Goal: Transaction & Acquisition: Book appointment/travel/reservation

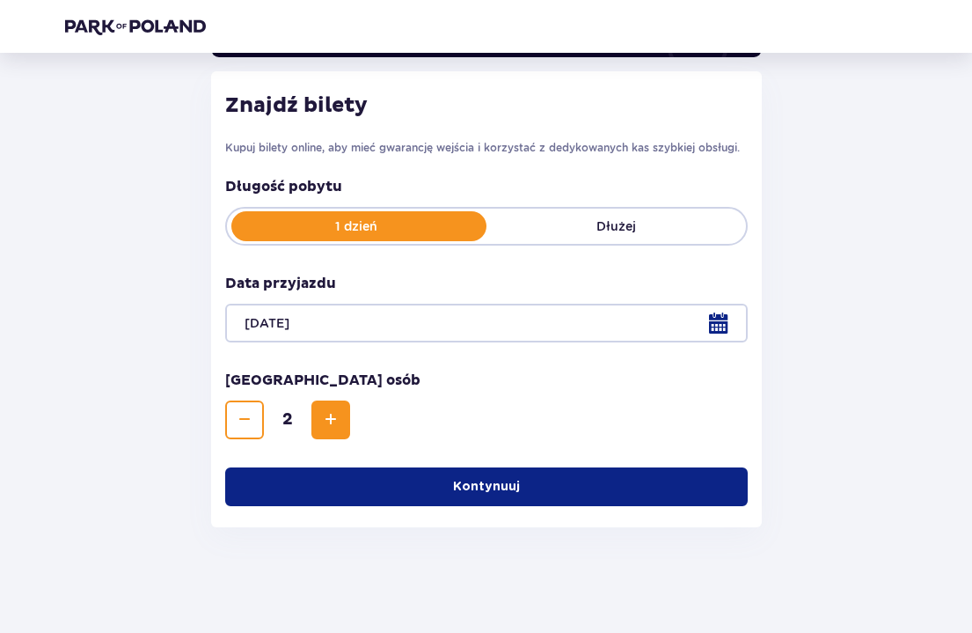
scroll to position [216, 0]
click at [467, 487] on p "Kontynuuj" at bounding box center [486, 487] width 67 height 18
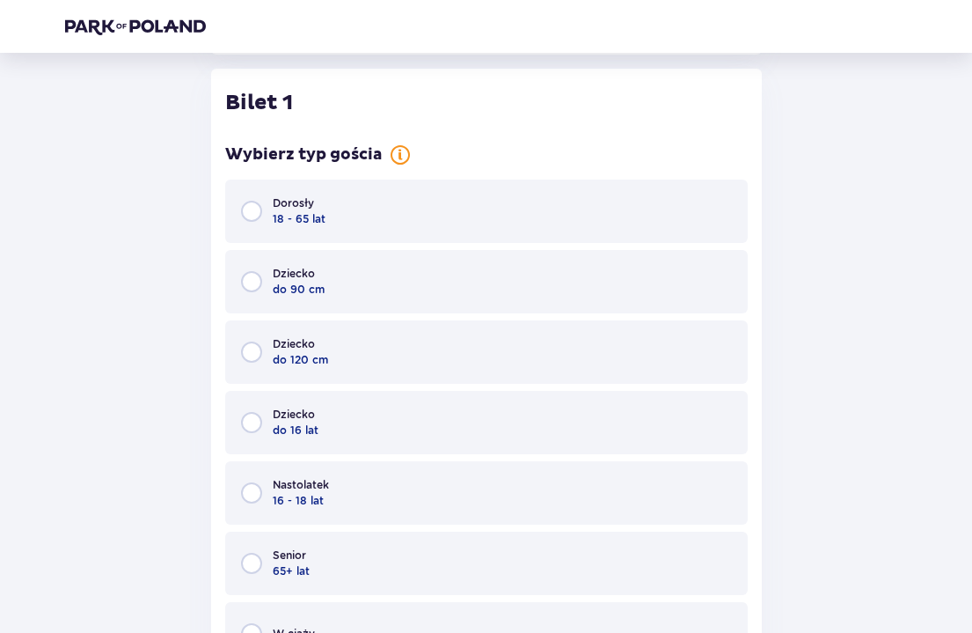
scroll to position [690, 0]
click at [257, 207] on input "radio" at bounding box center [251, 209] width 21 height 21
radio input "true"
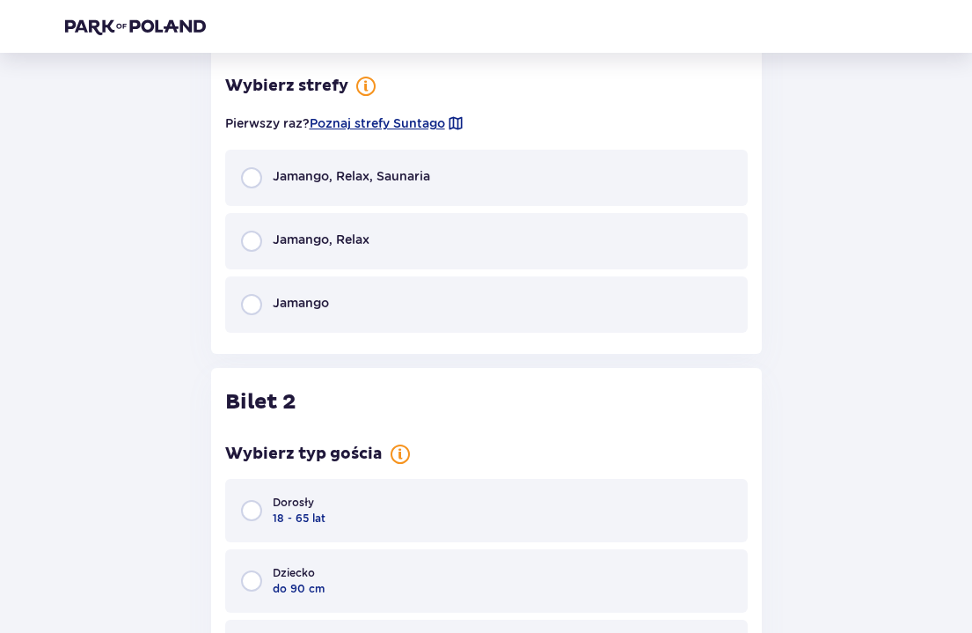
scroll to position [1385, 0]
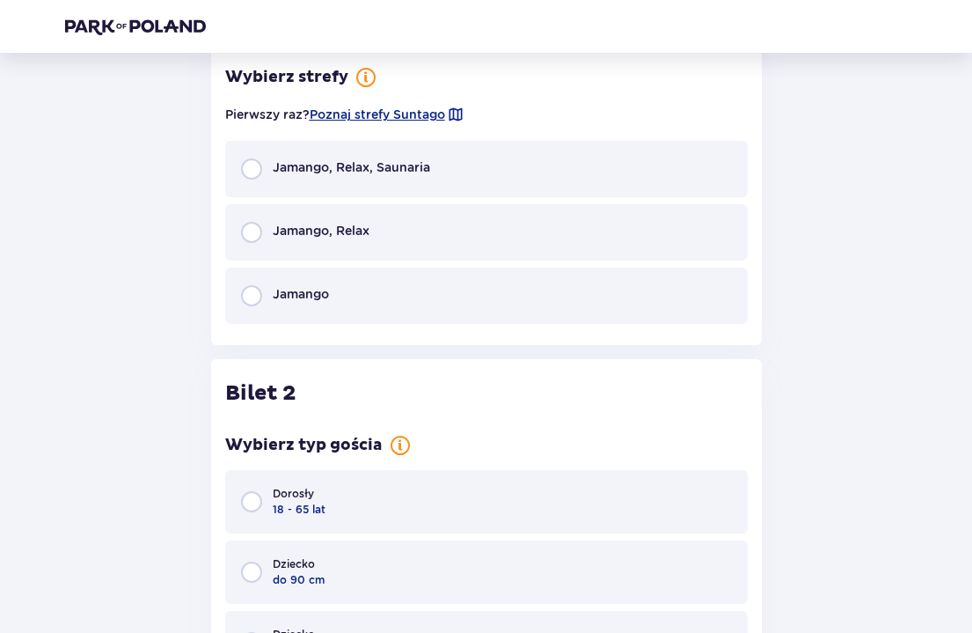
click at [251, 173] on input "radio" at bounding box center [251, 168] width 21 height 21
radio input "true"
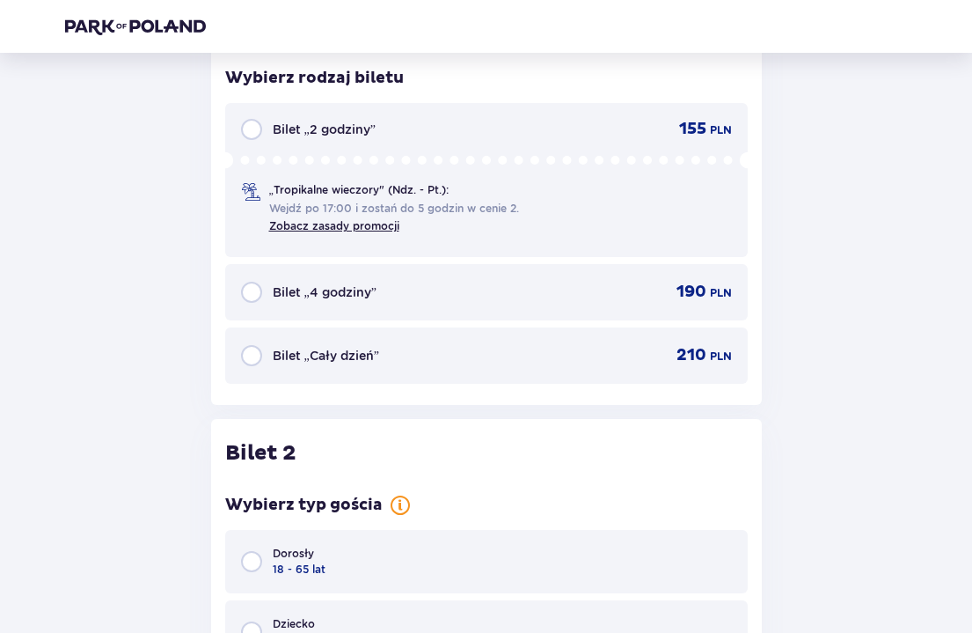
scroll to position [1670, 0]
click at [256, 291] on input "radio" at bounding box center [251, 291] width 21 height 21
radio input "true"
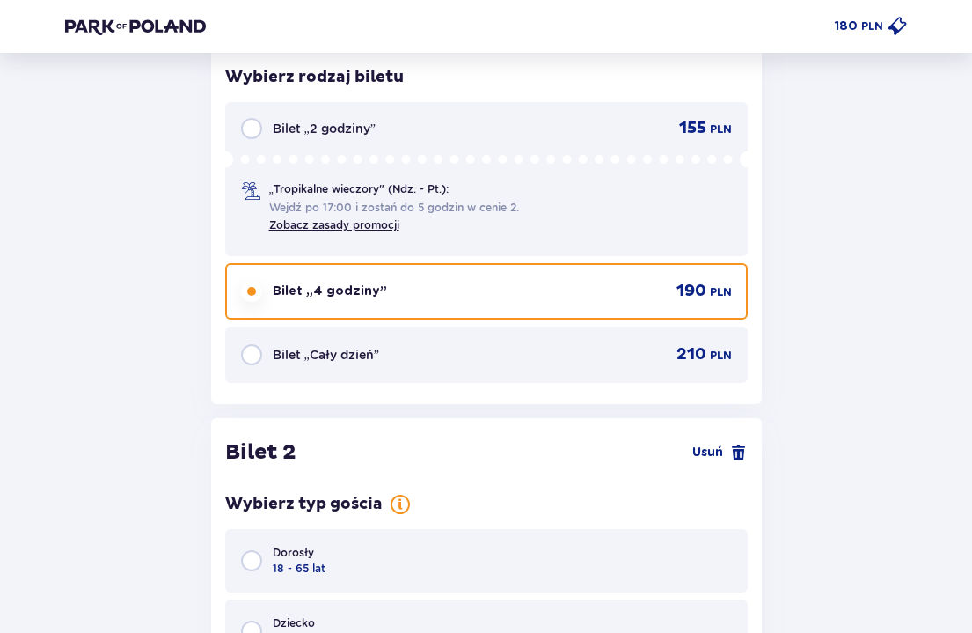
scroll to position [2020, 0]
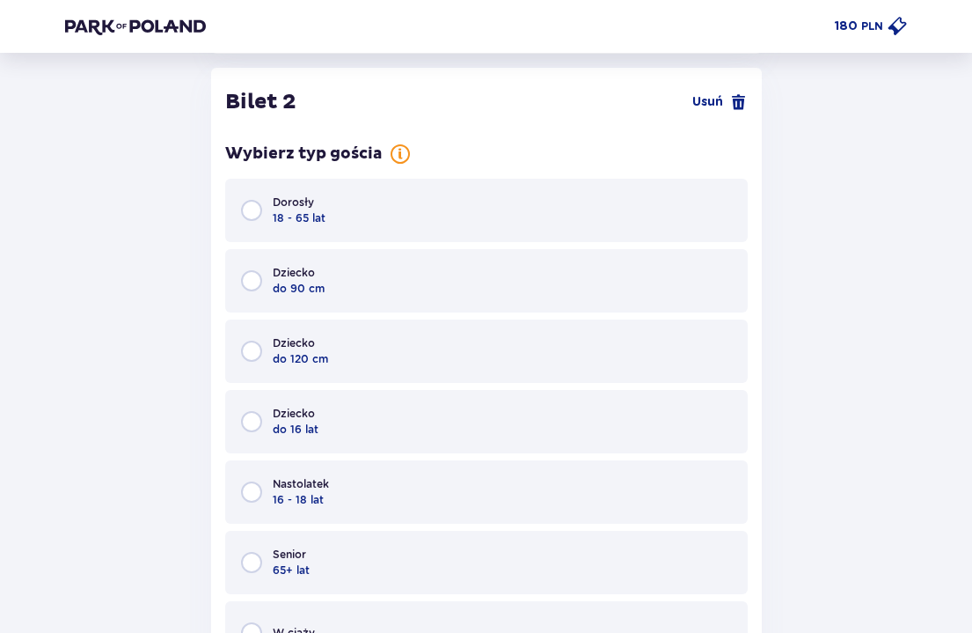
click at [254, 208] on input "radio" at bounding box center [251, 210] width 21 height 21
radio input "true"
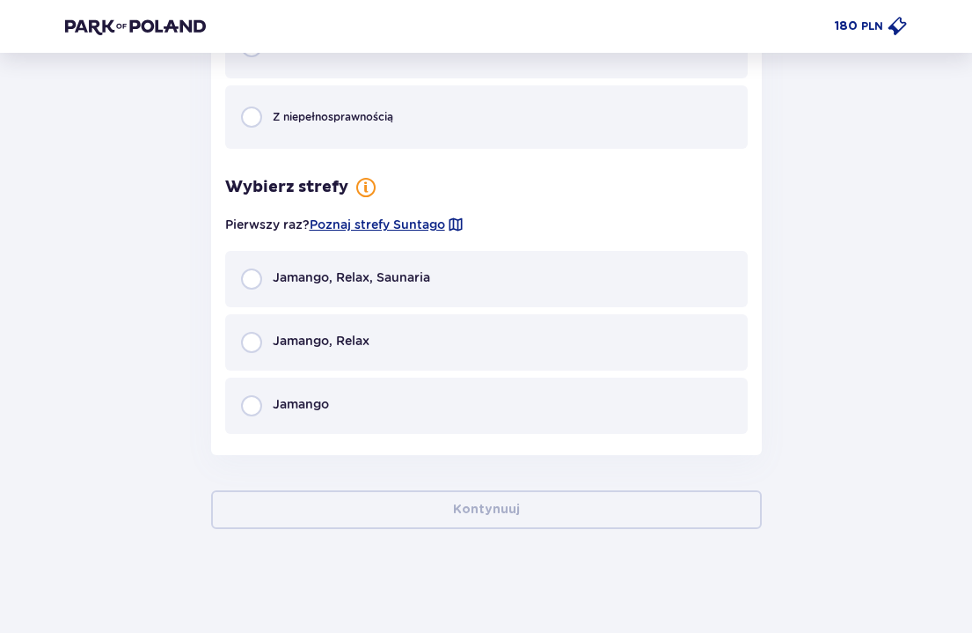
scroll to position [2607, 0]
click at [255, 274] on input "radio" at bounding box center [251, 277] width 21 height 21
radio input "true"
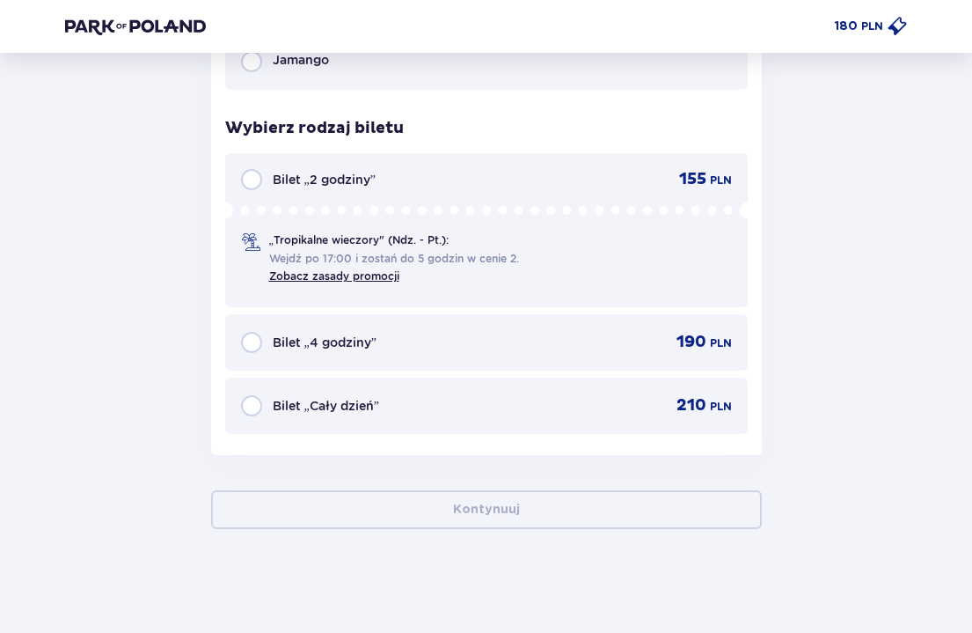
scroll to position [2951, 0]
click at [251, 340] on input "radio" at bounding box center [251, 340] width 21 height 21
radio input "true"
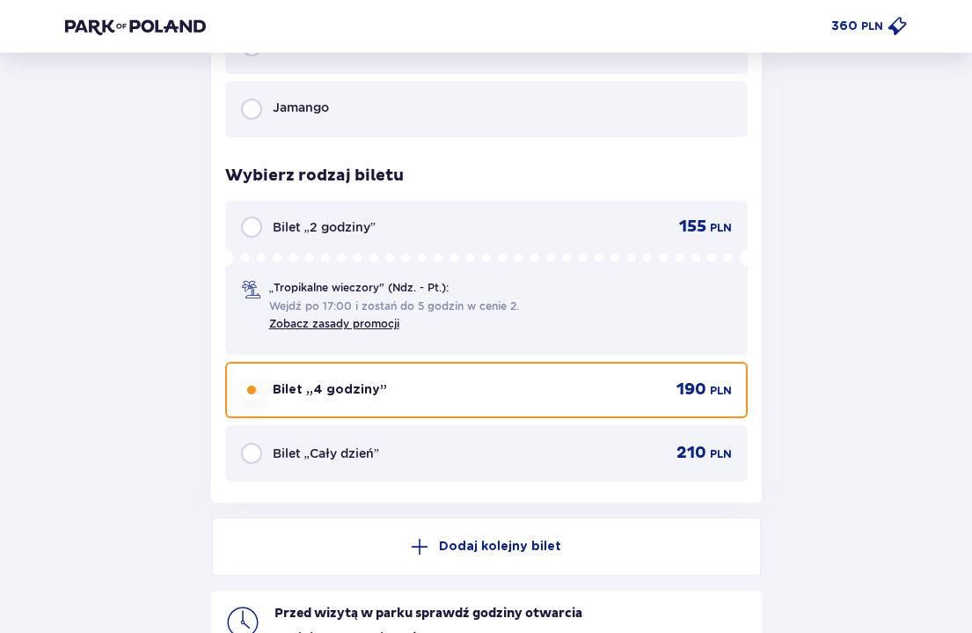
scroll to position [2899, 0]
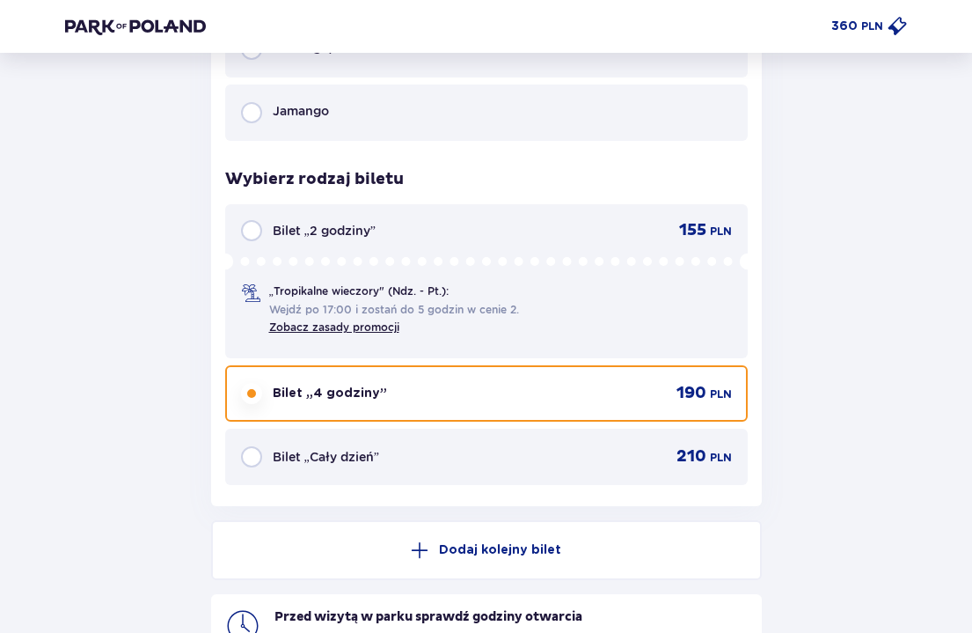
click at [252, 234] on input "radio" at bounding box center [251, 230] width 21 height 21
radio input "true"
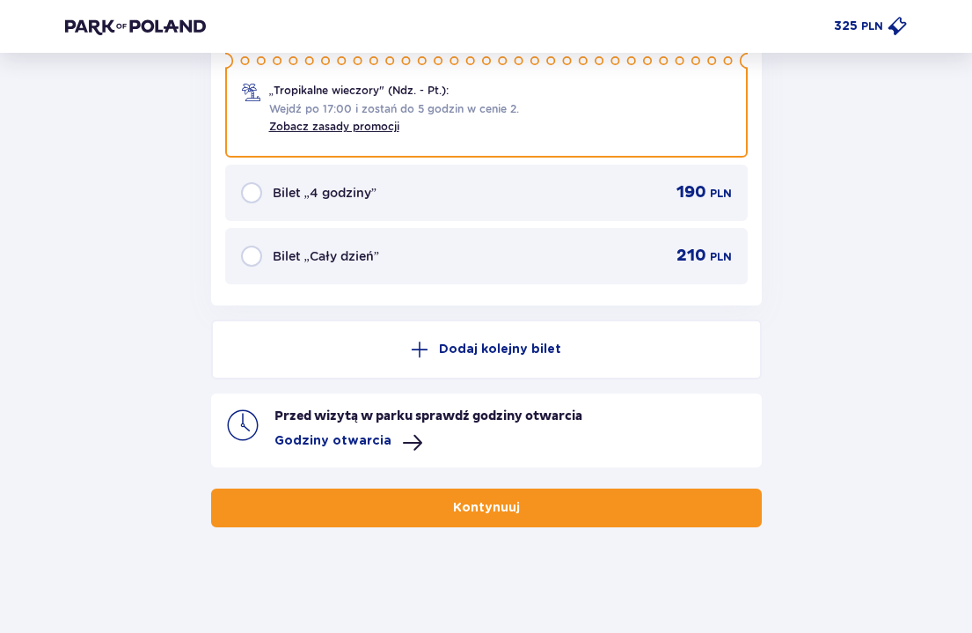
scroll to position [3099, 0]
click at [344, 435] on p "Godziny otwarcia" at bounding box center [332, 441] width 117 height 18
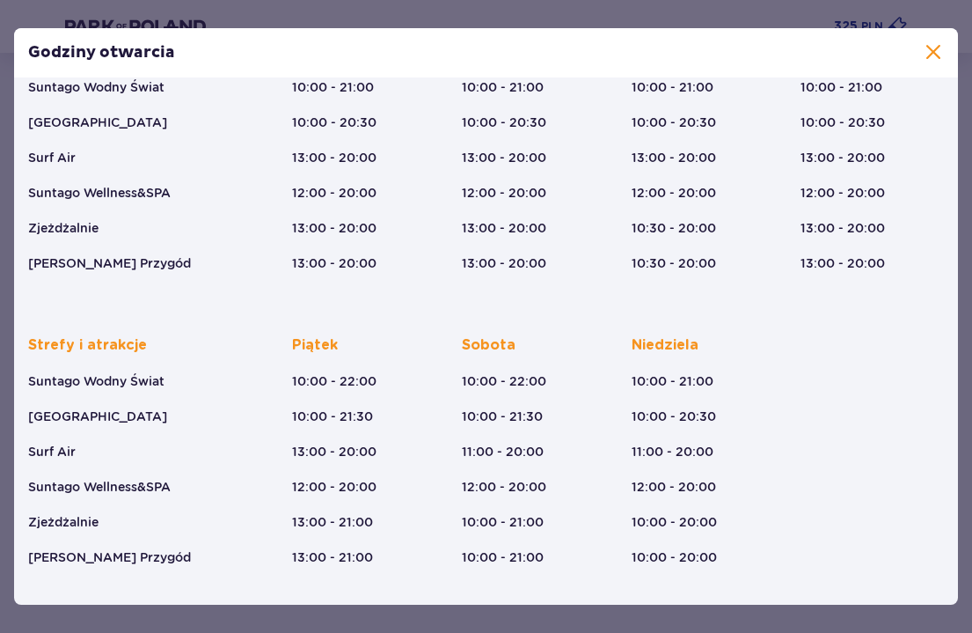
scroll to position [159, 0]
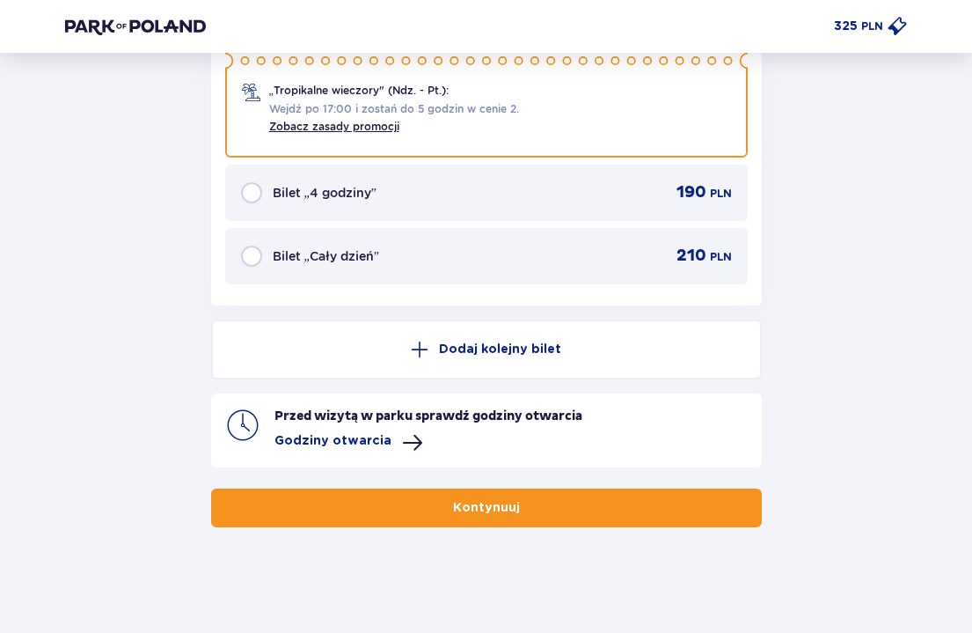
click at [253, 195] on input "radio" at bounding box center [251, 192] width 21 height 21
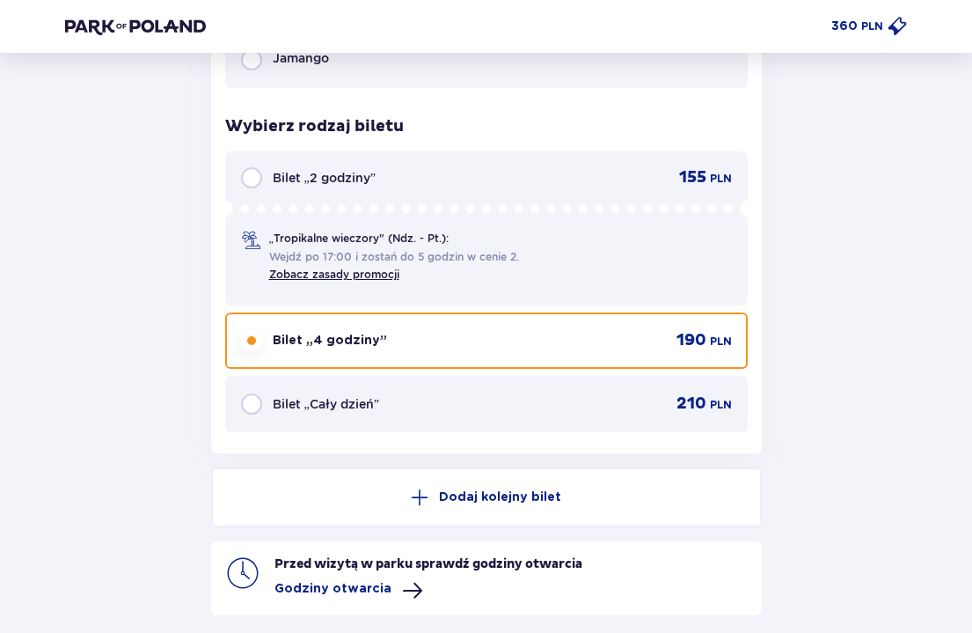
scroll to position [3099, 0]
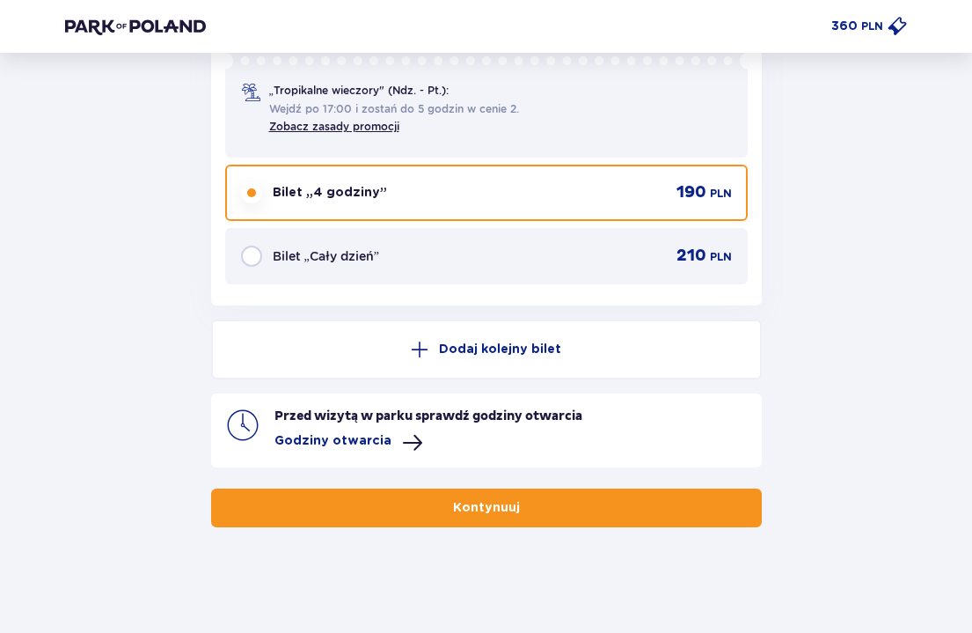
click at [415, 498] on button "Kontynuuj" at bounding box center [486, 507] width 551 height 39
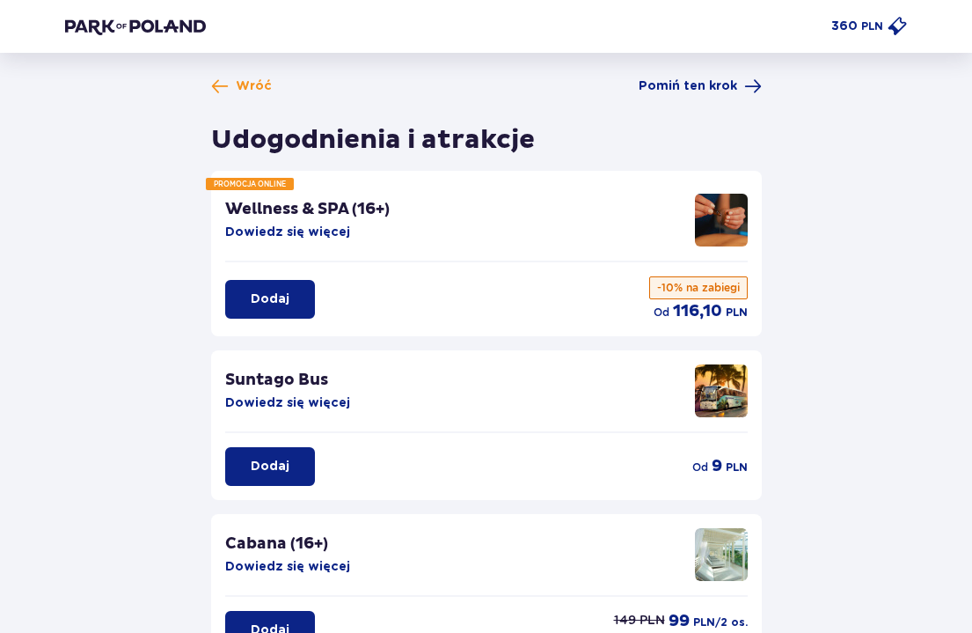
click at [276, 291] on p "Dodaj" at bounding box center [270, 299] width 39 height 18
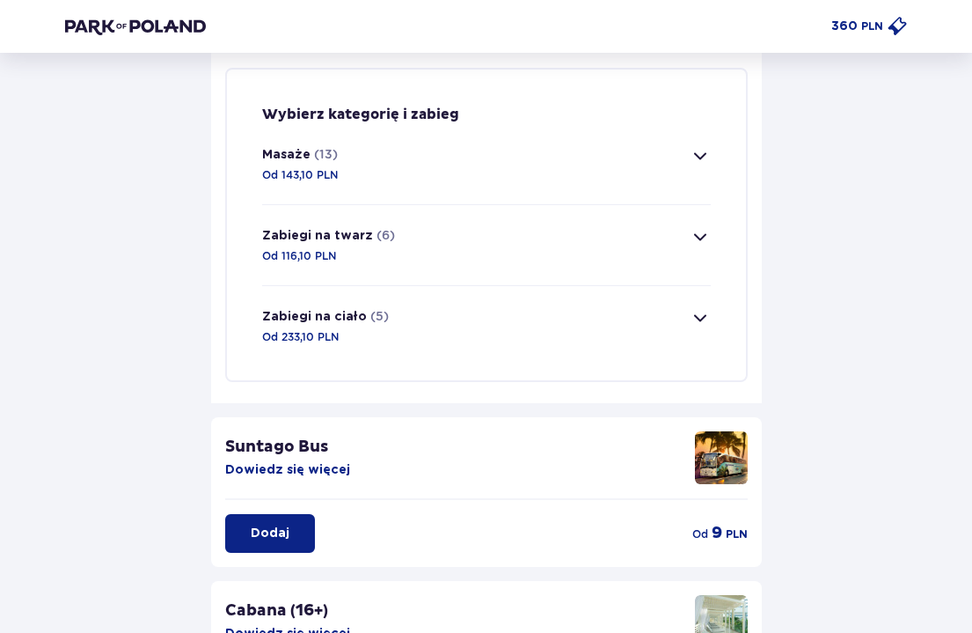
scroll to position [304, 0]
click at [705, 157] on span "button" at bounding box center [700, 154] width 21 height 21
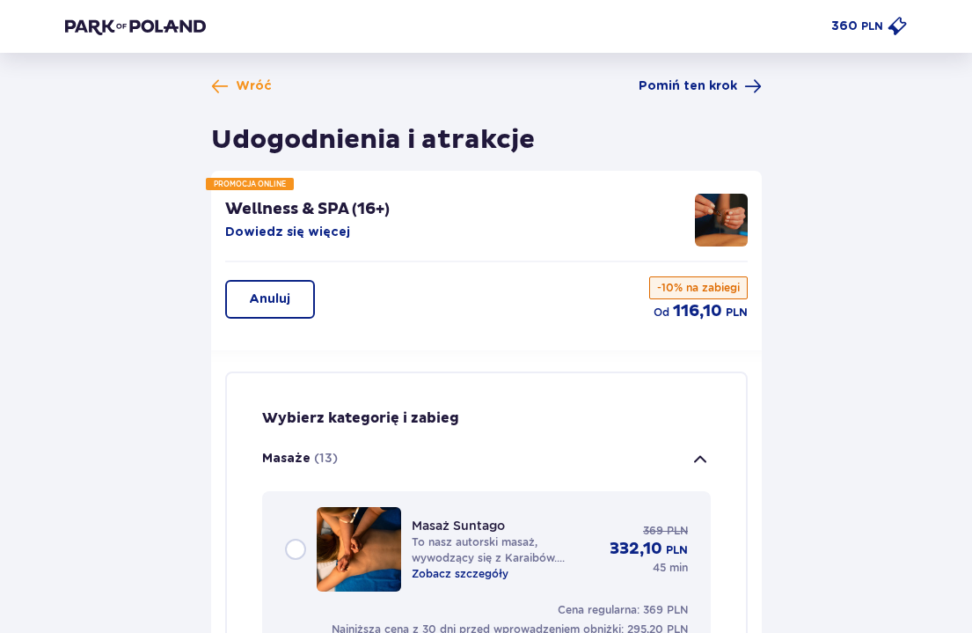
scroll to position [0, 0]
click at [259, 303] on p "Anuluj" at bounding box center [269, 299] width 41 height 18
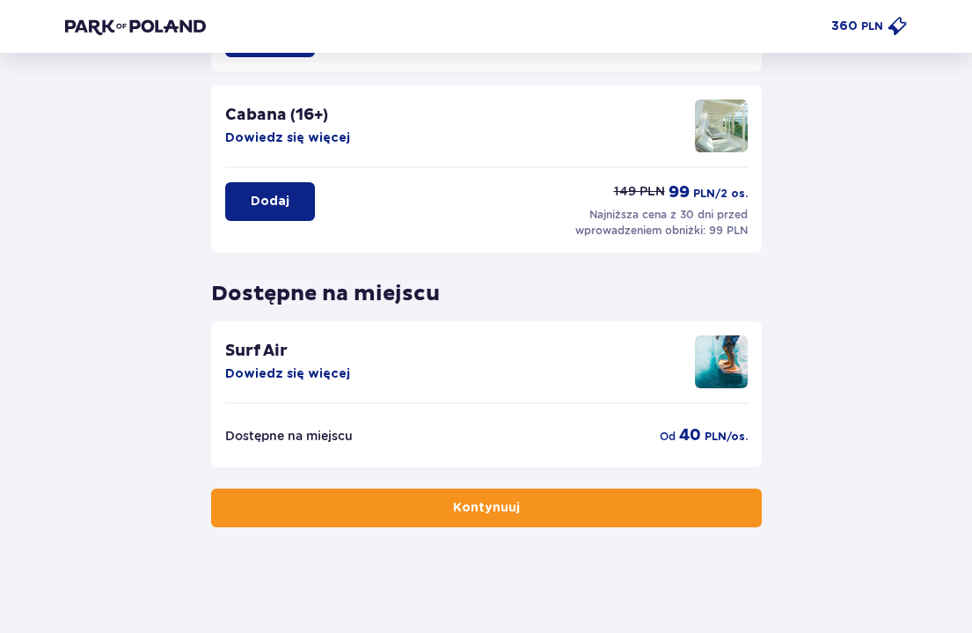
scroll to position [428, 0]
click at [491, 521] on button "Kontynuuj" at bounding box center [486, 507] width 551 height 39
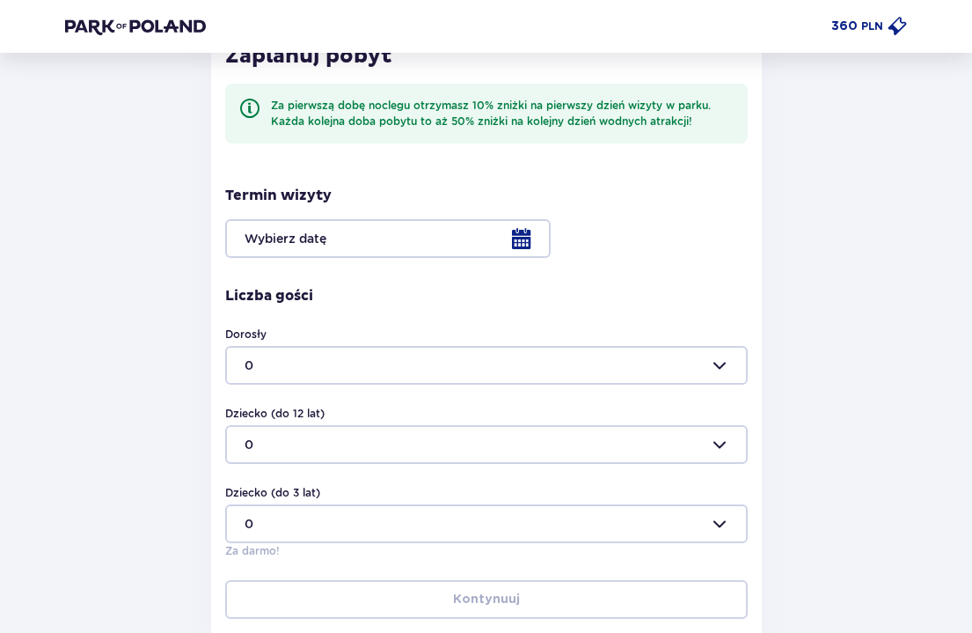
scroll to position [369, 0]
click at [520, 241] on div at bounding box center [486, 237] width 523 height 39
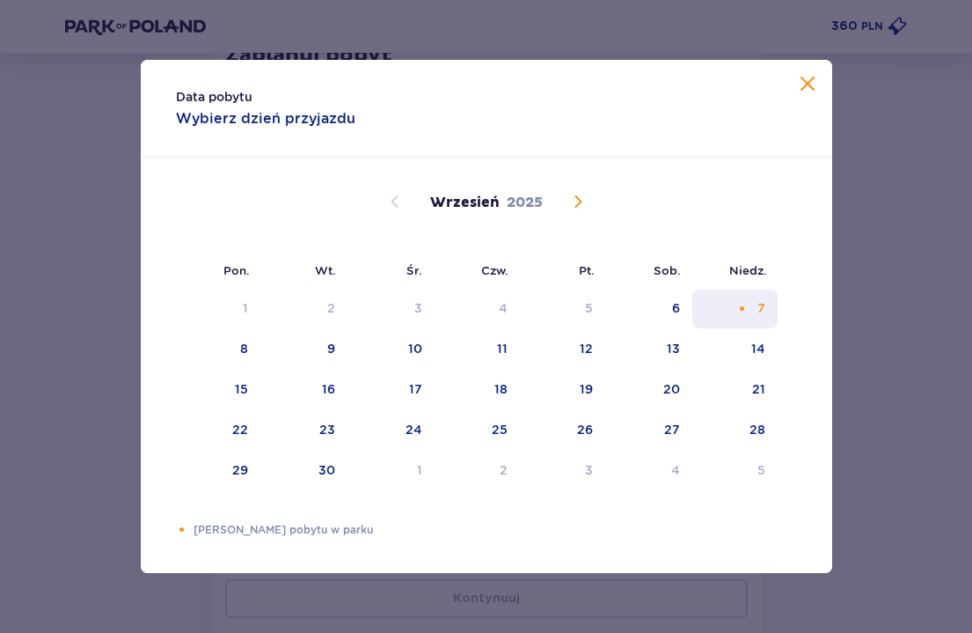
click at [734, 306] on div "7" at bounding box center [734, 308] width 85 height 39
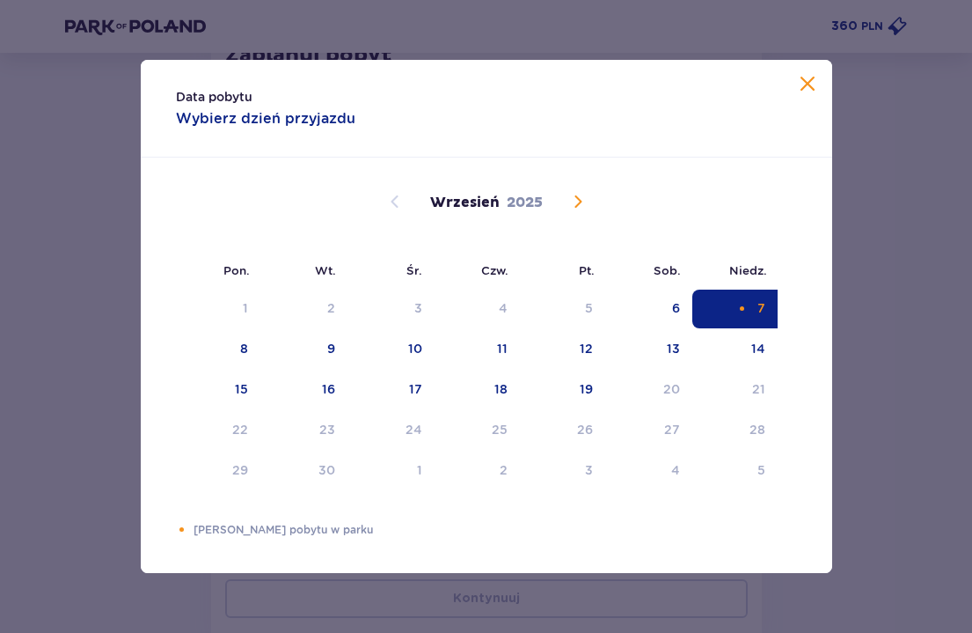
click at [803, 90] on span at bounding box center [807, 84] width 21 height 21
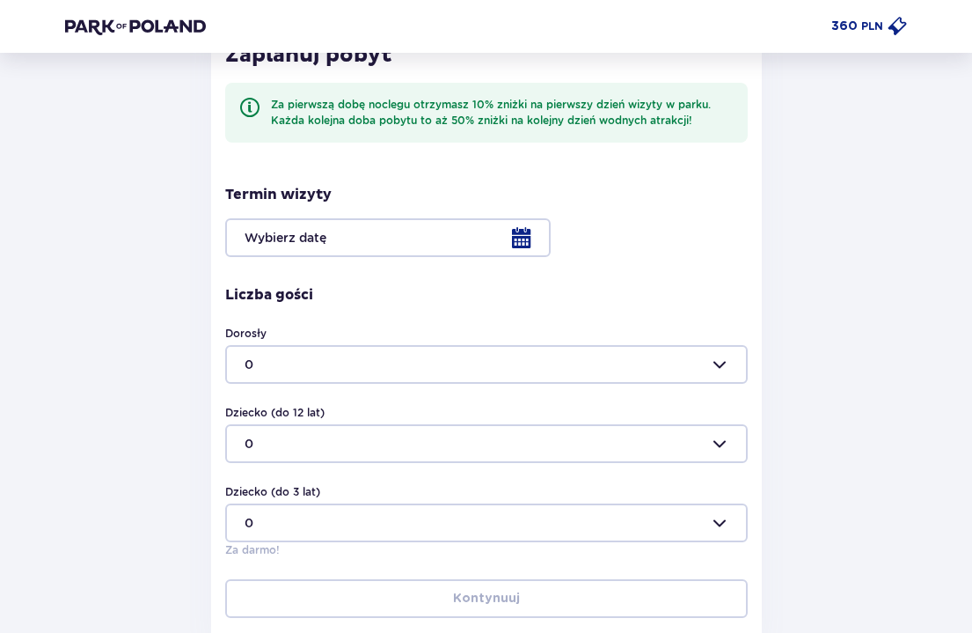
click at [679, 362] on div at bounding box center [486, 364] width 523 height 39
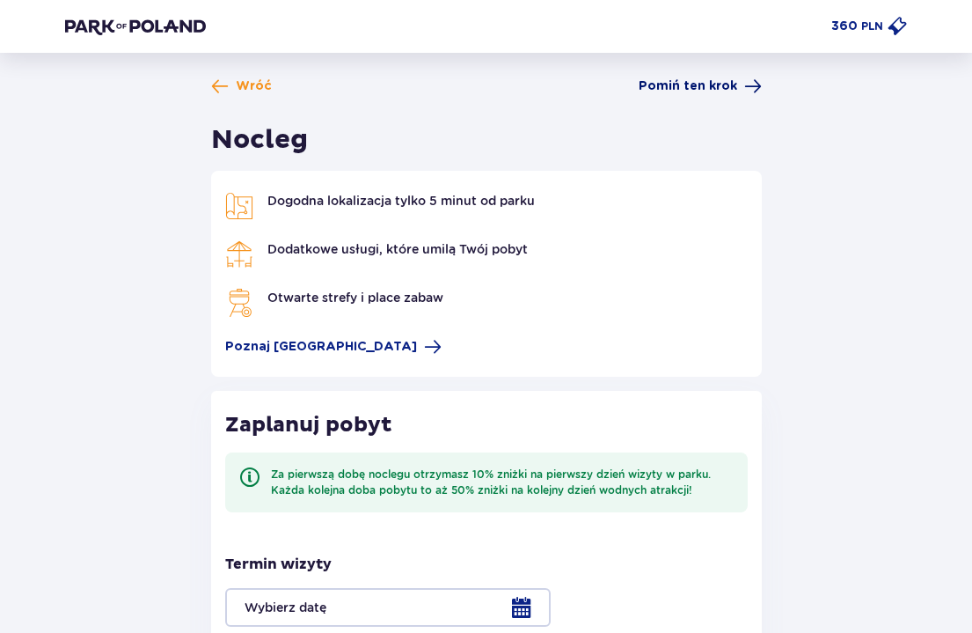
click at [706, 90] on span "Pomiń ten krok" at bounding box center [688, 86] width 99 height 18
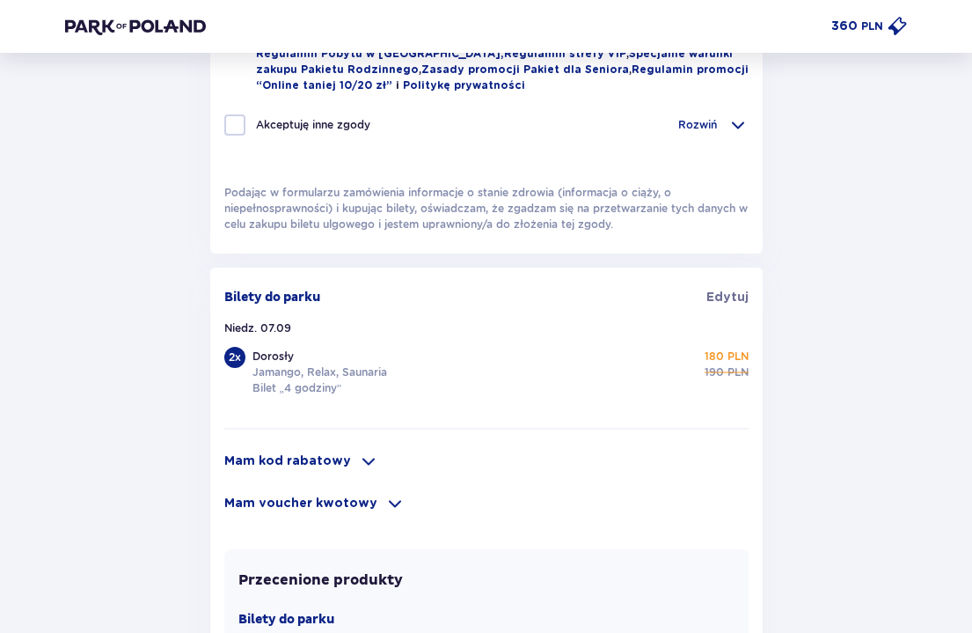
scroll to position [955, 0]
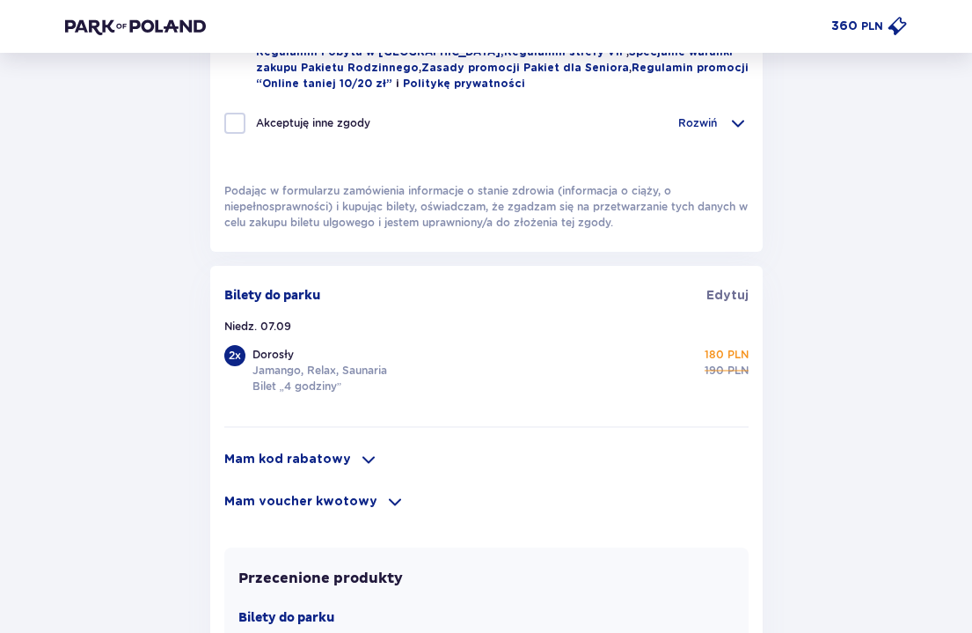
click at [358, 457] on span at bounding box center [368, 459] width 21 height 21
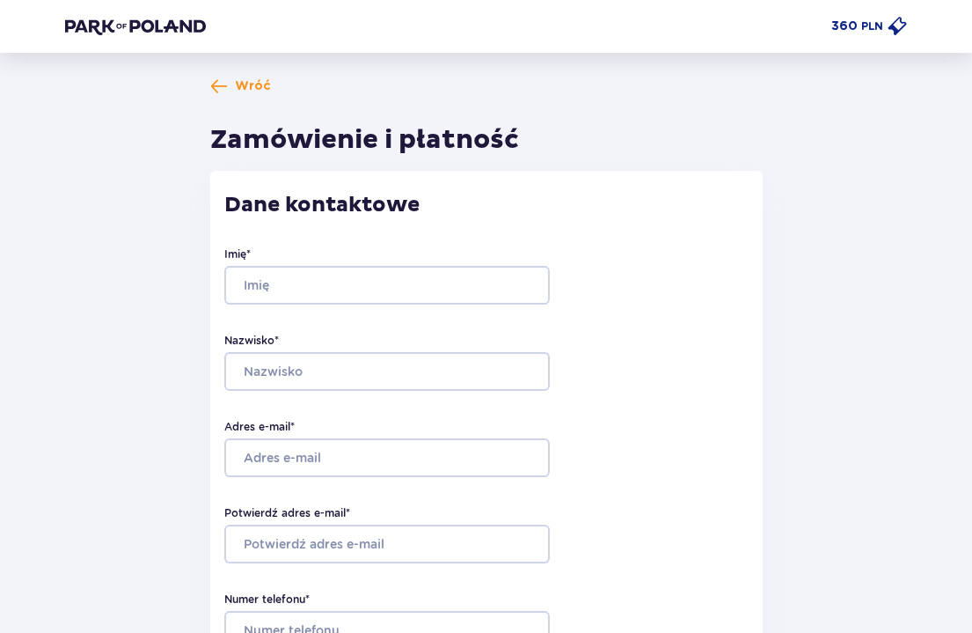
scroll to position [0, 0]
